Goal: Navigation & Orientation: Find specific page/section

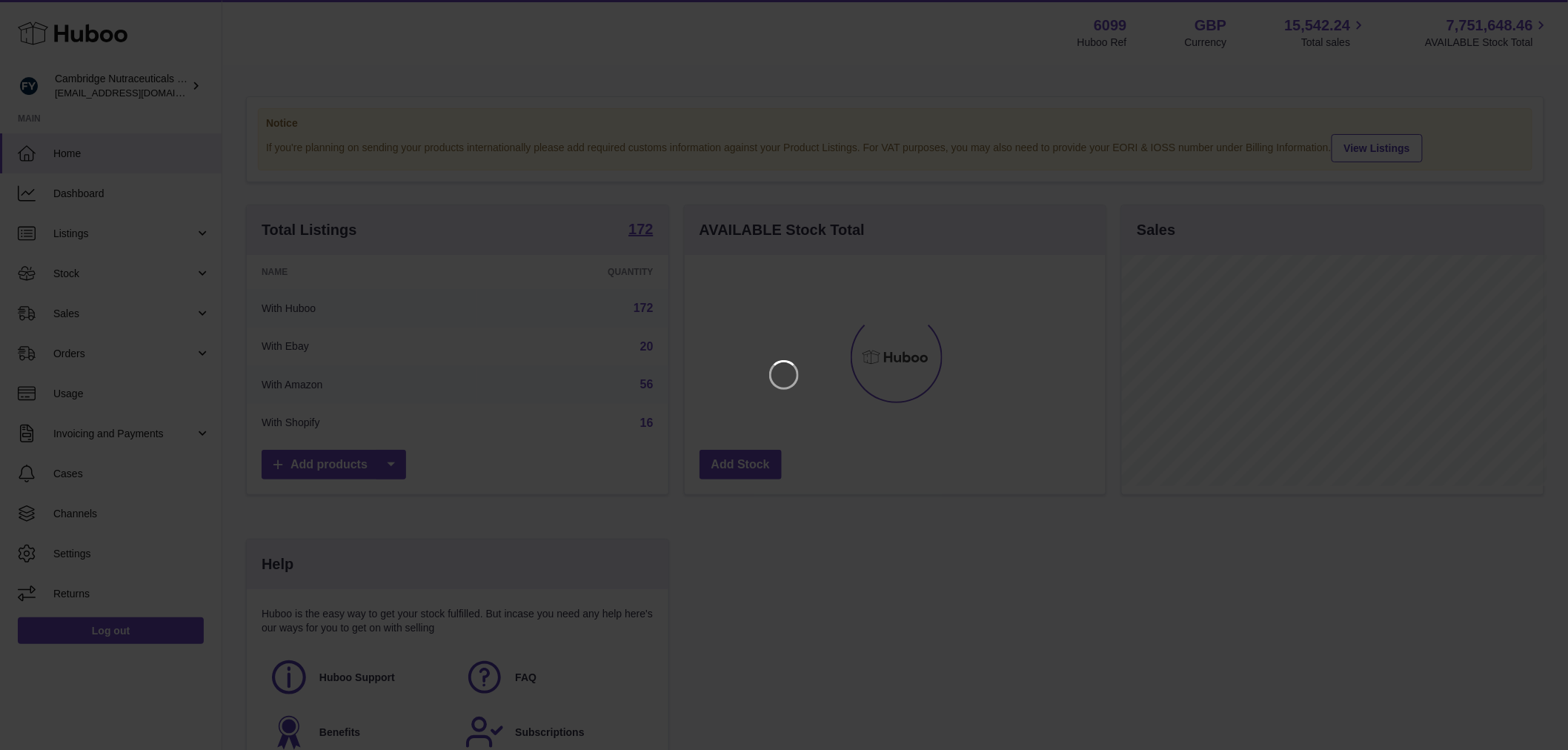
scroll to position [231, 425]
click at [1546, 8] on icon "Close" at bounding box center [1542, 13] width 18 height 18
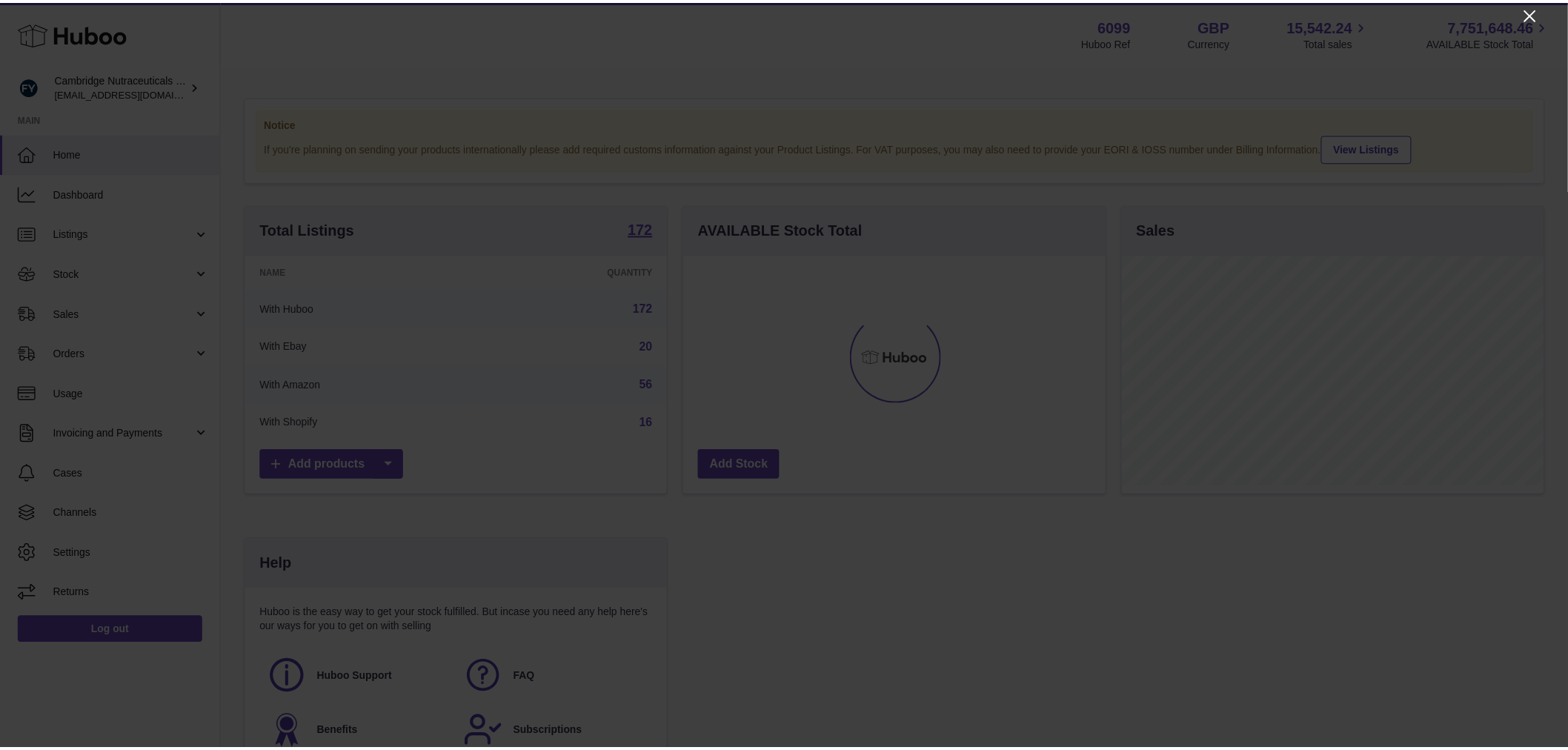
scroll to position [740750, 740676]
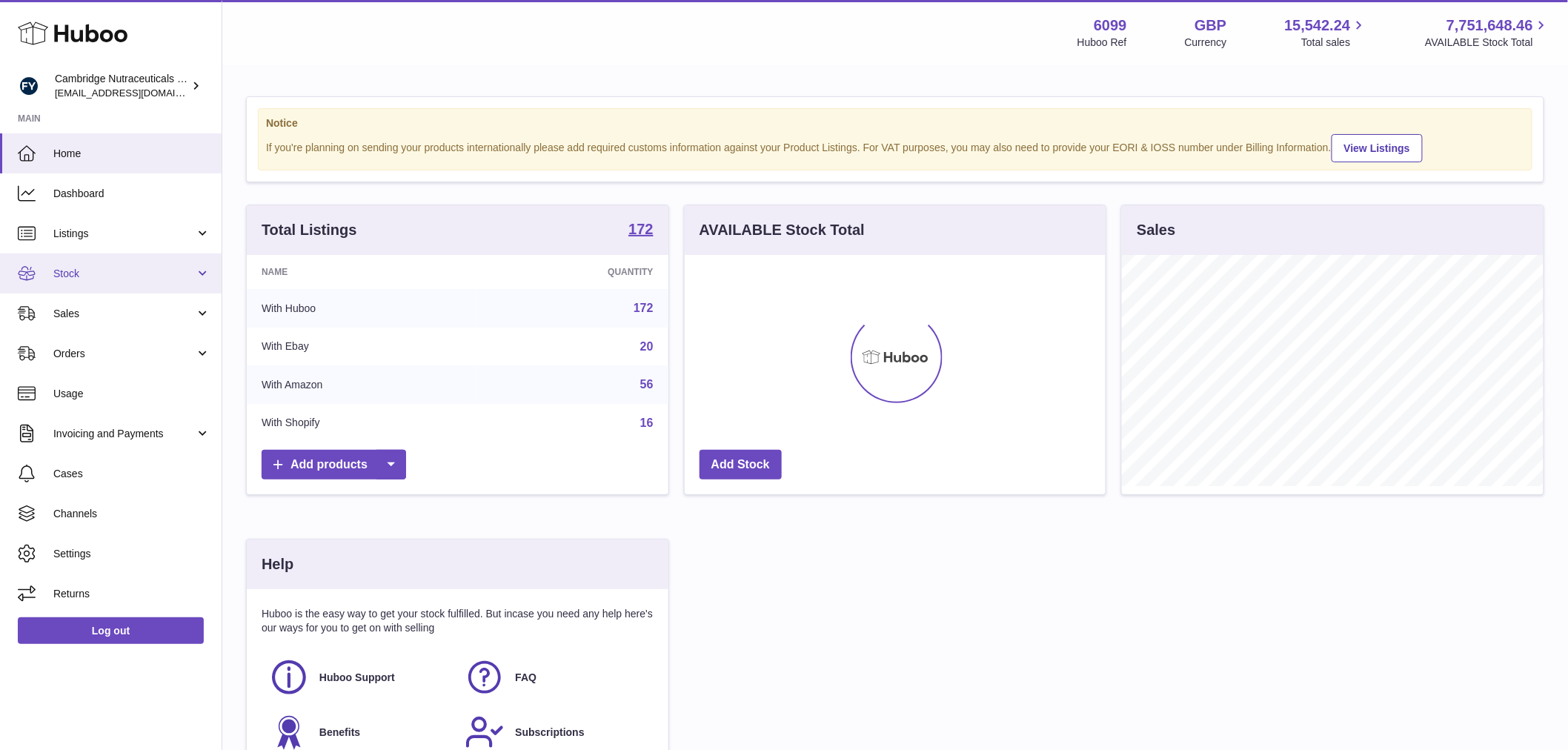
click at [107, 273] on span "Stock" at bounding box center [124, 273] width 141 height 14
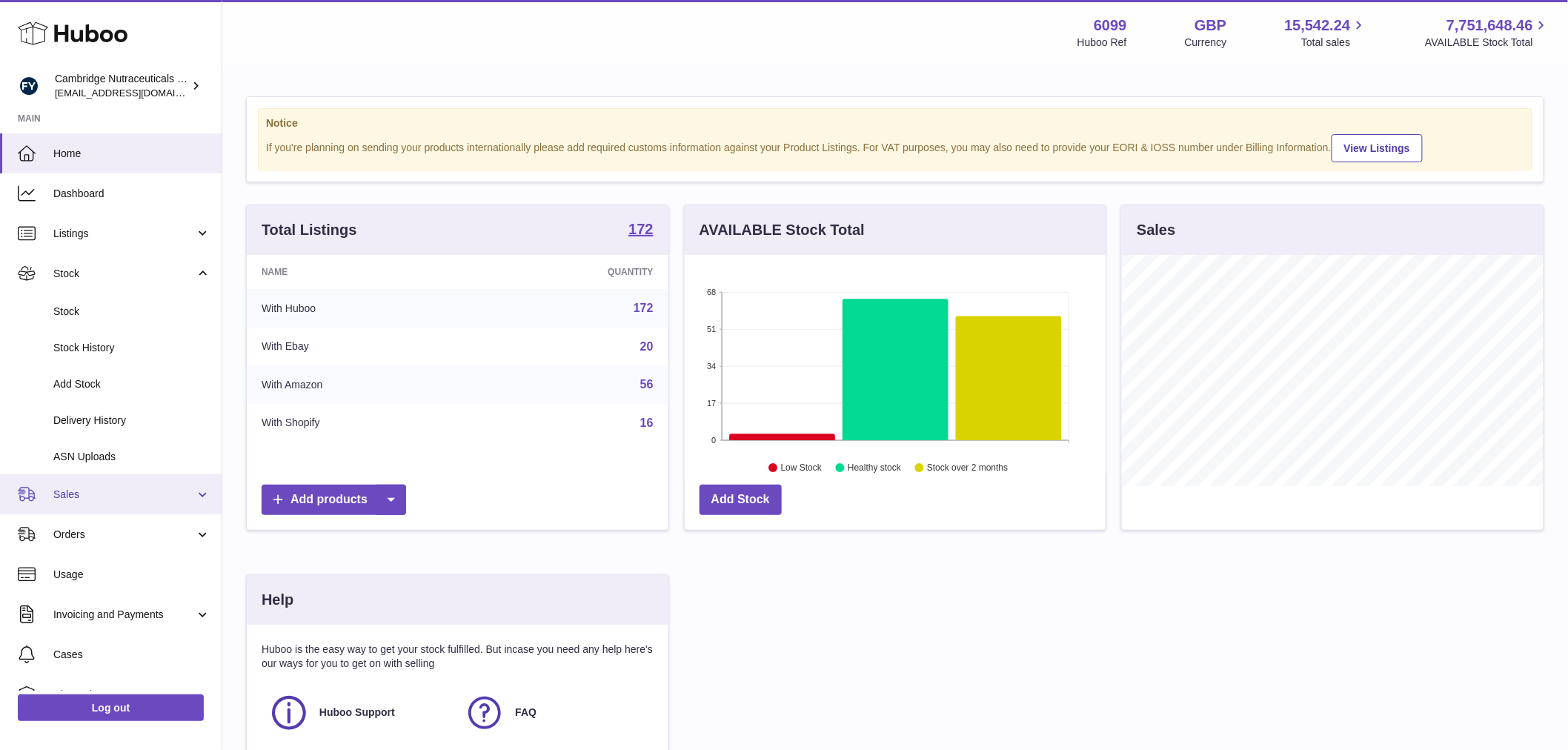
click at [130, 500] on span "Sales" at bounding box center [124, 494] width 141 height 14
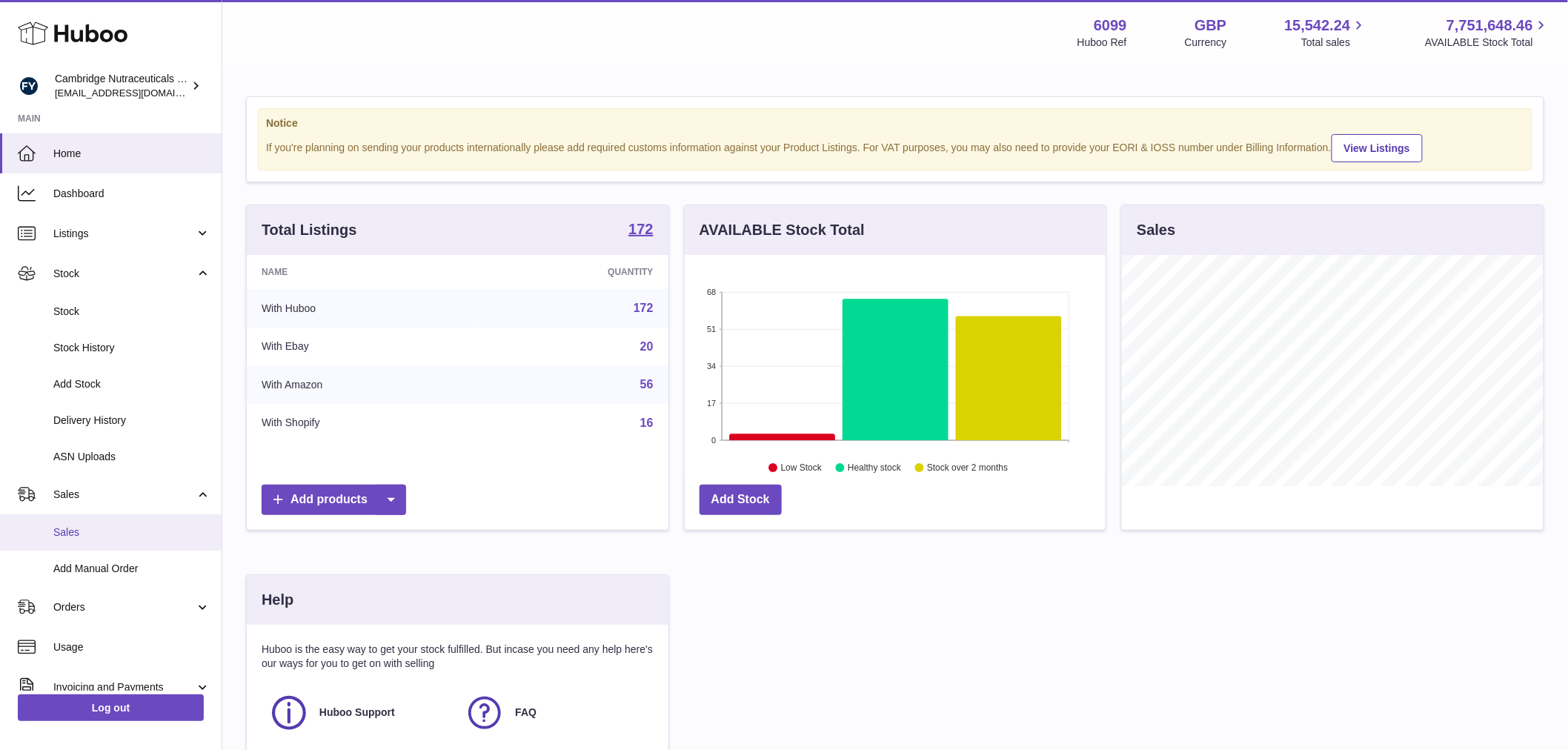
click at [106, 523] on link "Sales" at bounding box center [110, 532] width 221 height 37
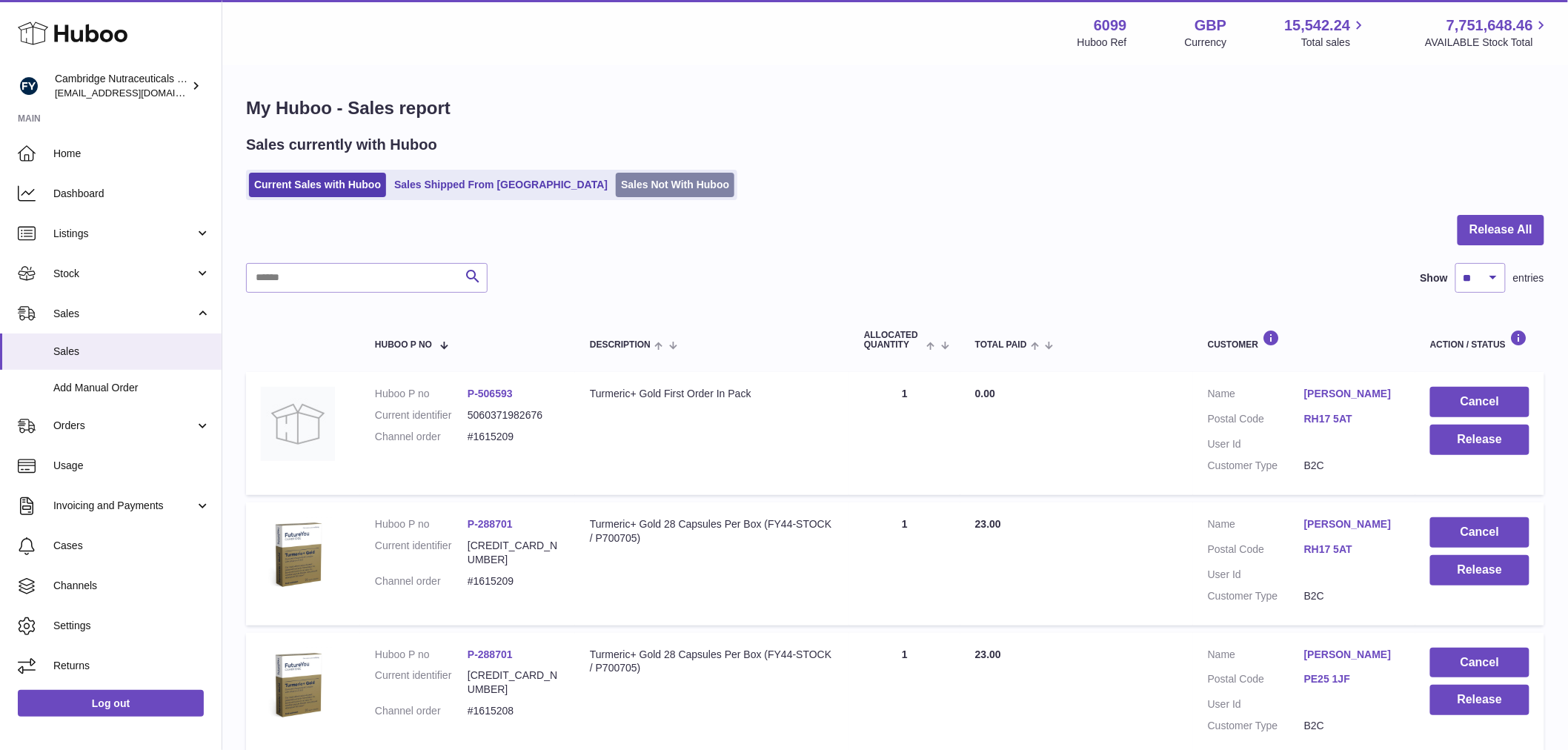
click at [616, 190] on link "Sales Not With Huboo" at bounding box center [675, 184] width 119 height 24
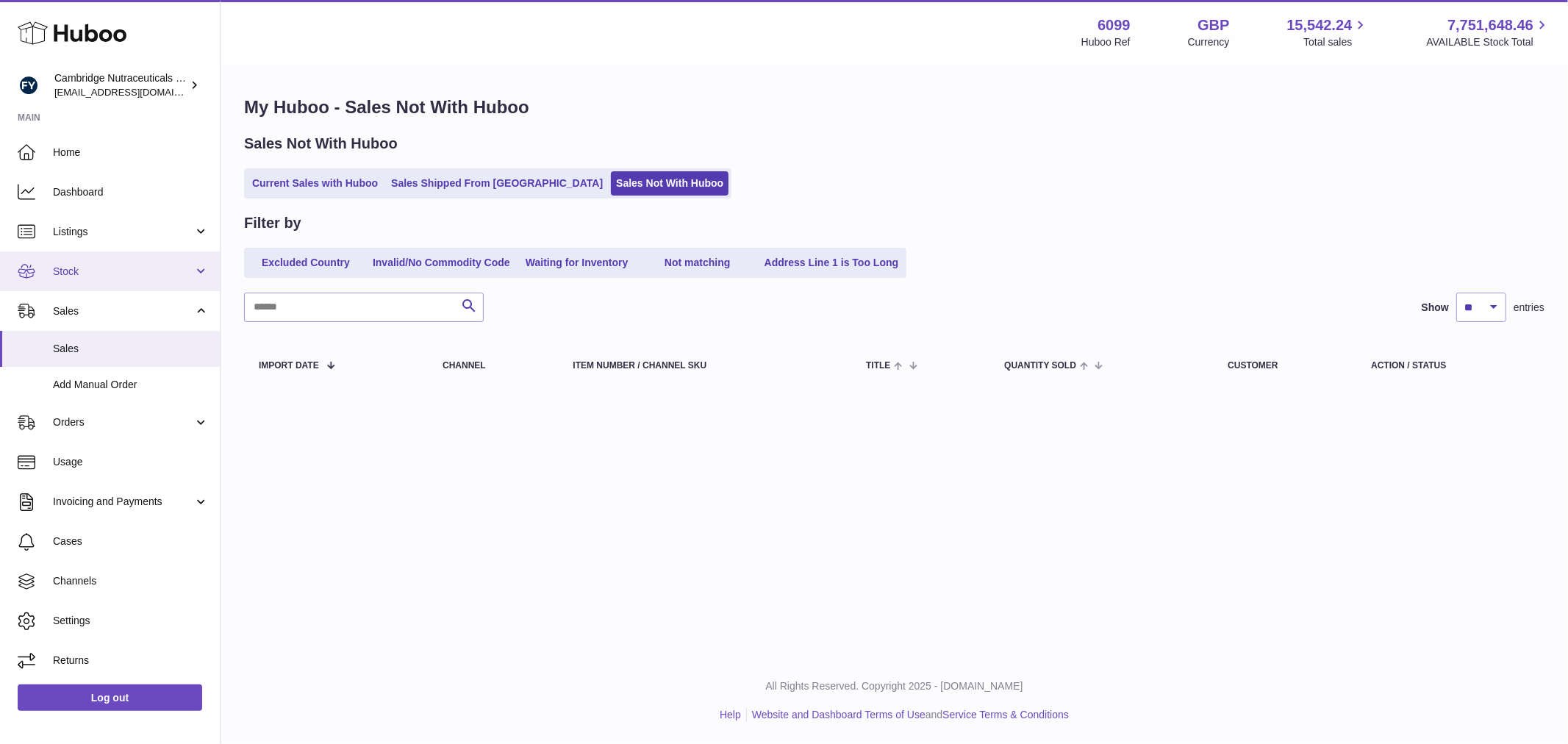
click at [114, 288] on link "Stock" at bounding box center [109, 271] width 219 height 40
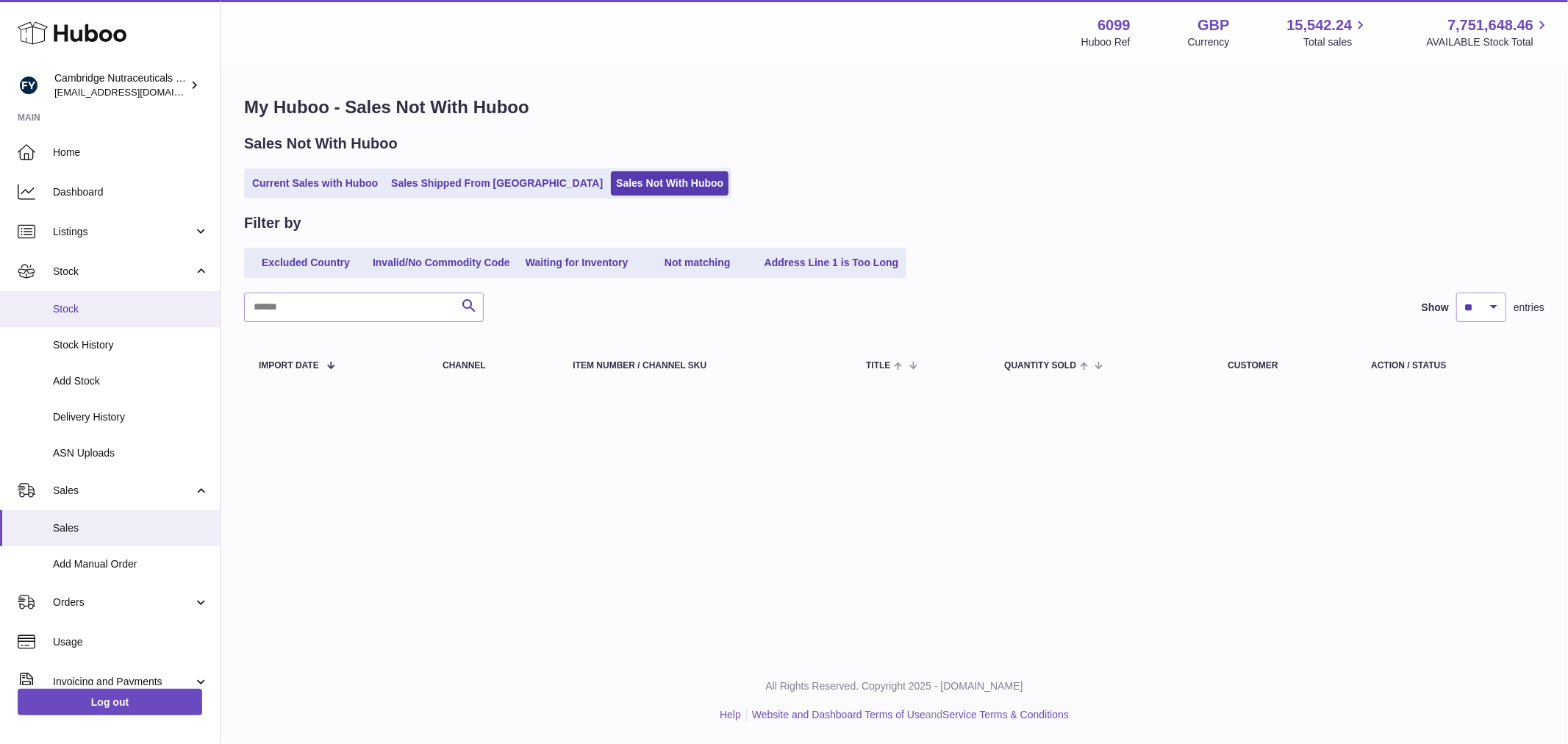
click at [105, 304] on span "Stock" at bounding box center [131, 309] width 156 height 14
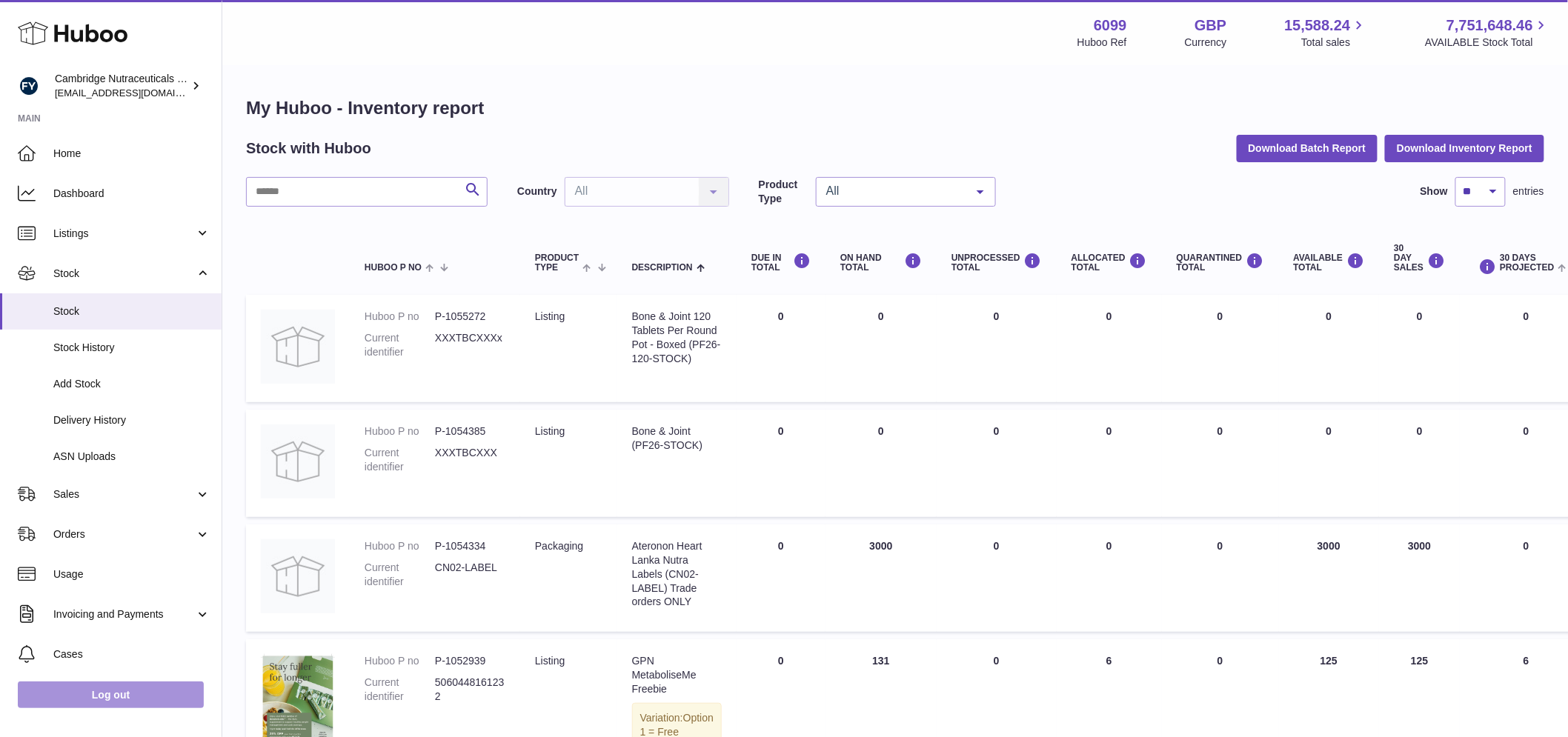
click at [136, 706] on link "Log out" at bounding box center [111, 695] width 186 height 26
